Goal: Information Seeking & Learning: Learn about a topic

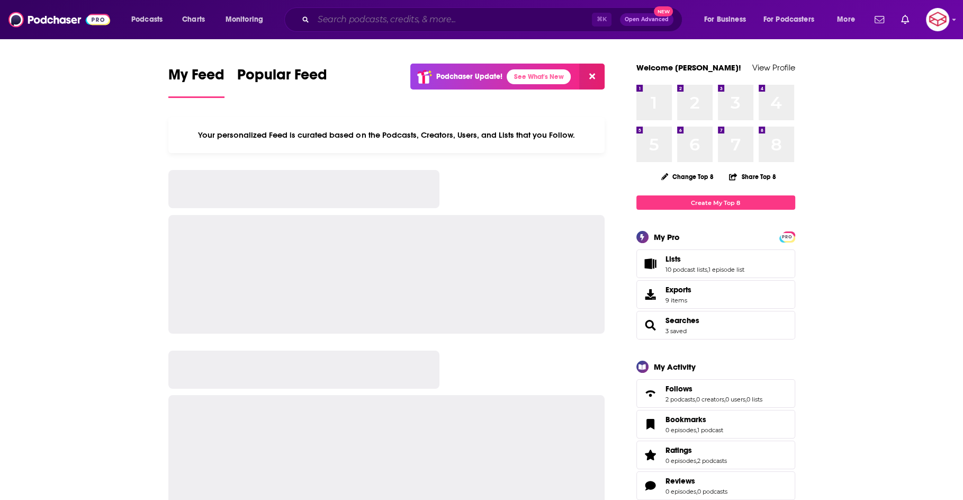
click at [339, 27] on input "Search podcasts, credits, & more..." at bounding box center [452, 19] width 278 height 17
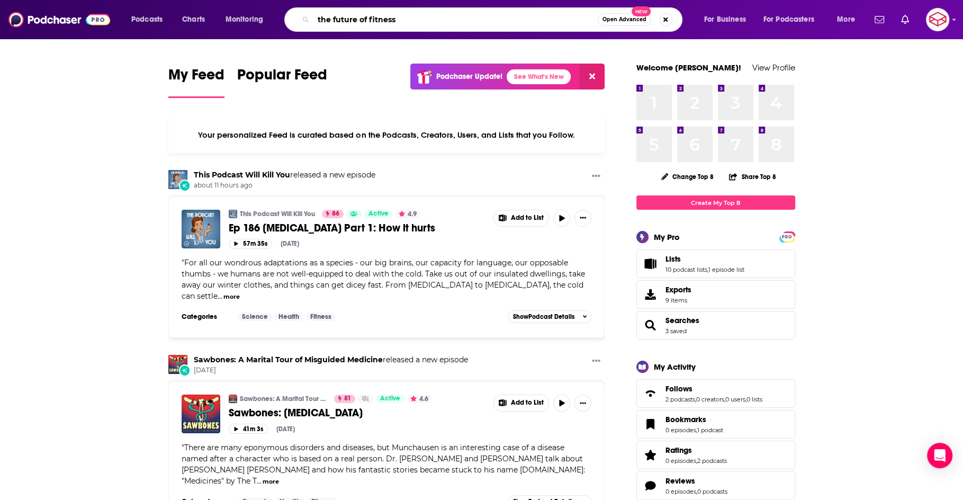
type input "the future of fitness"
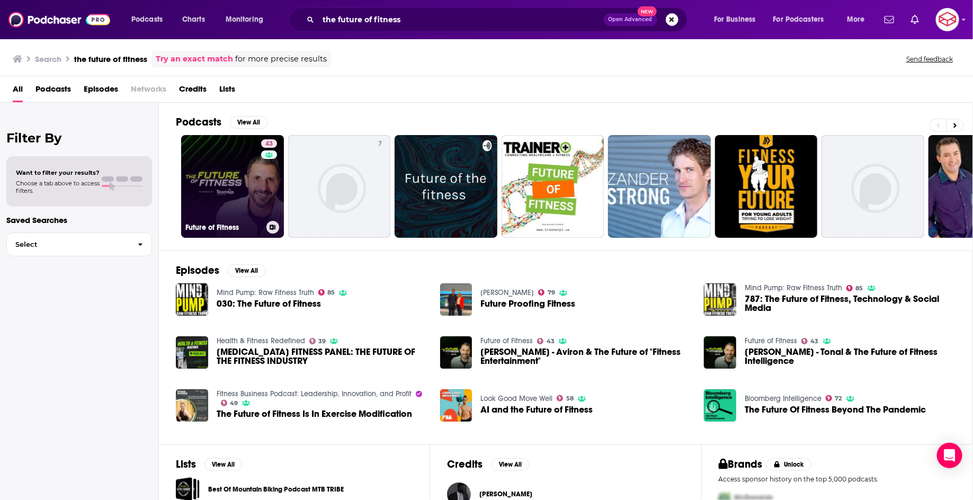
click at [245, 172] on link "43 Future of Fitness" at bounding box center [232, 186] width 103 height 103
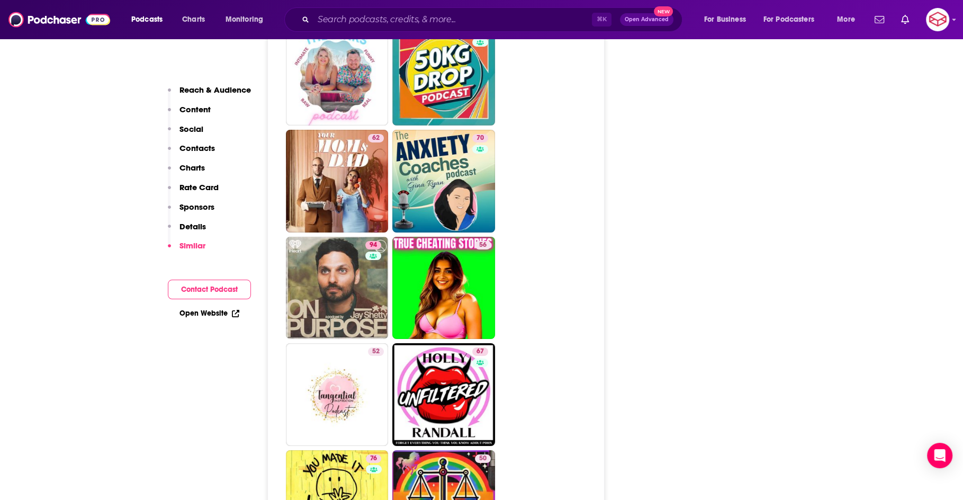
scroll to position [3544, 0]
